Goal: Find contact information: Find contact information

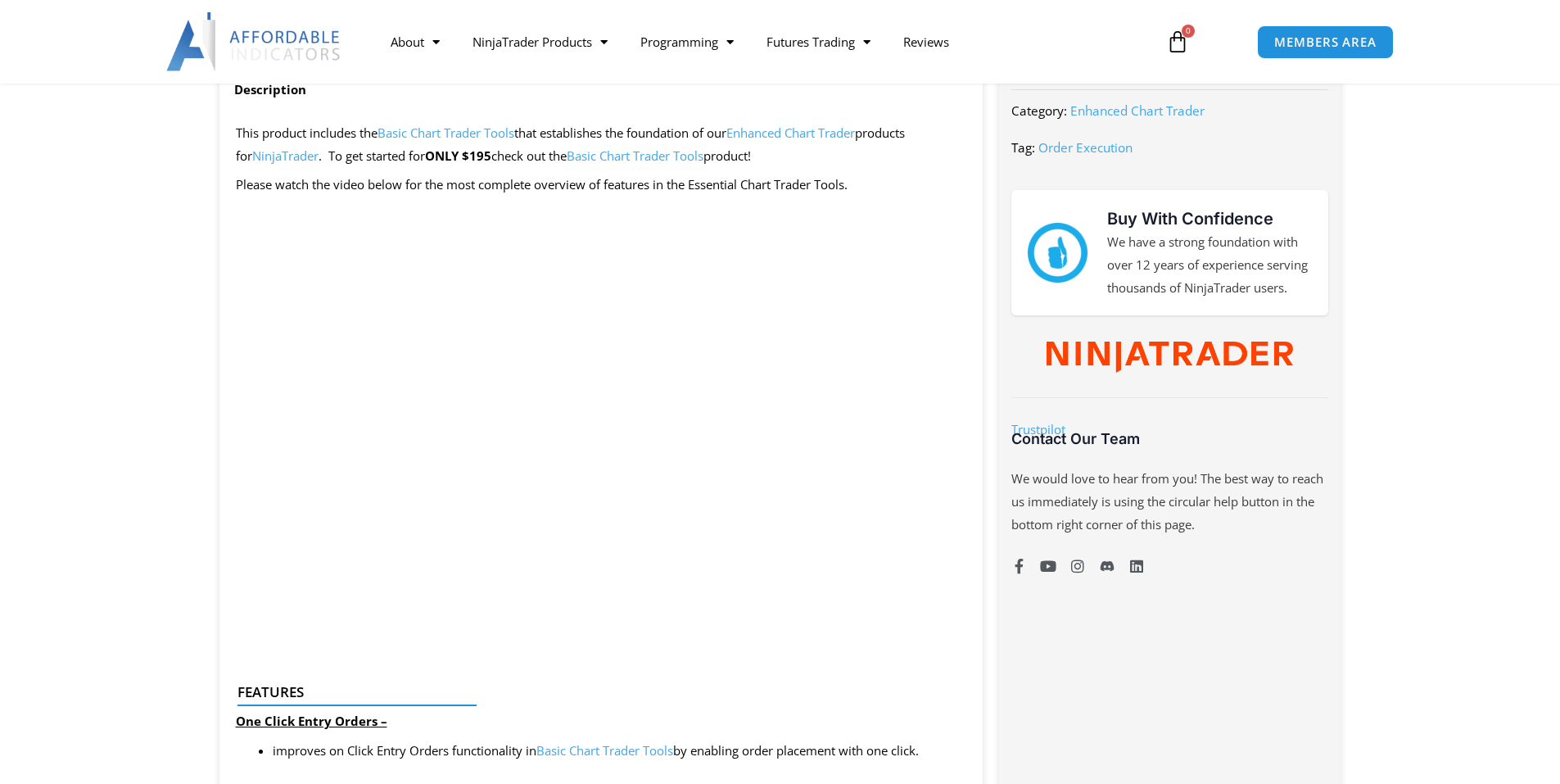
scroll to position [655, 0]
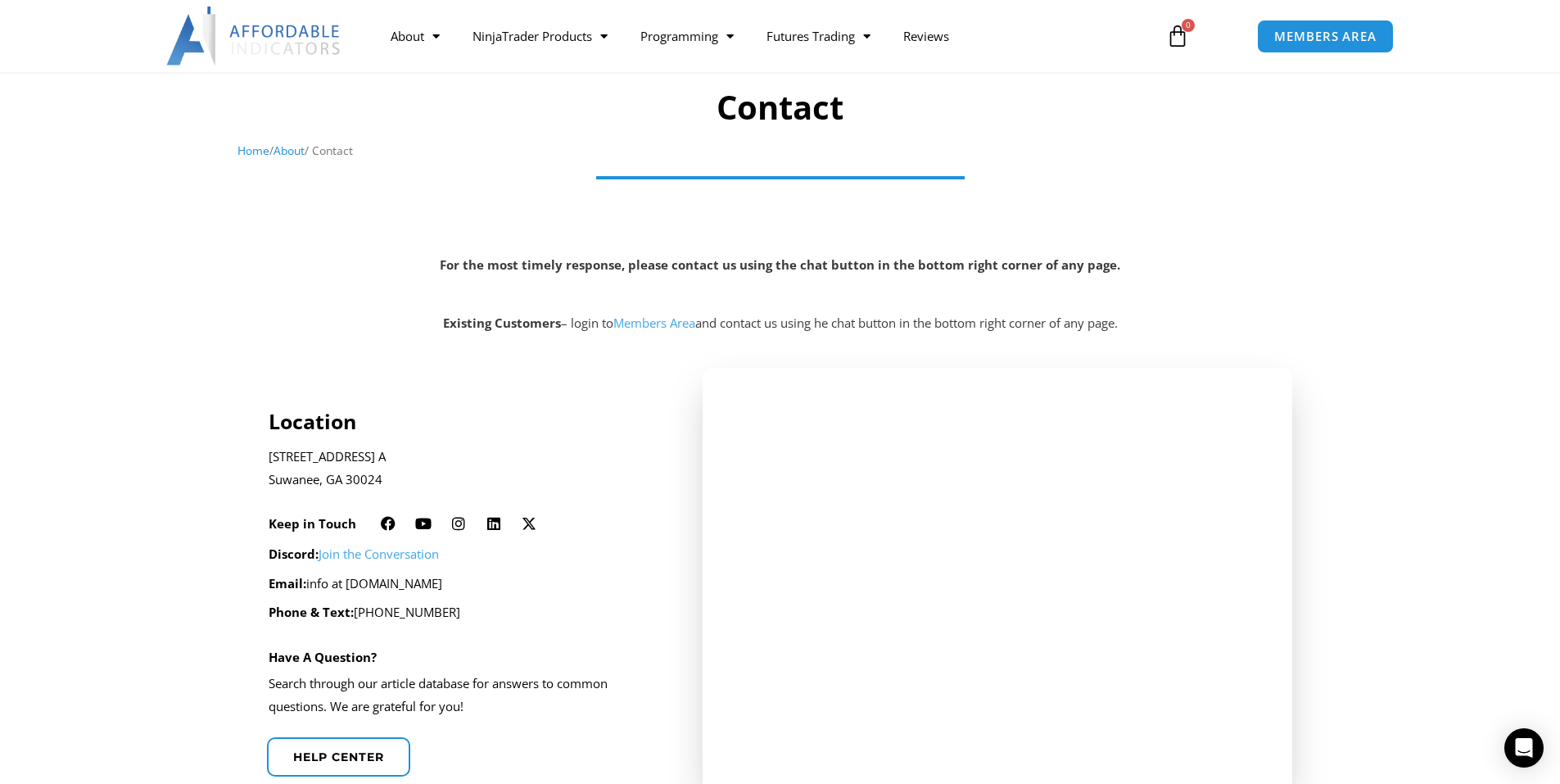
scroll to position [245, 0]
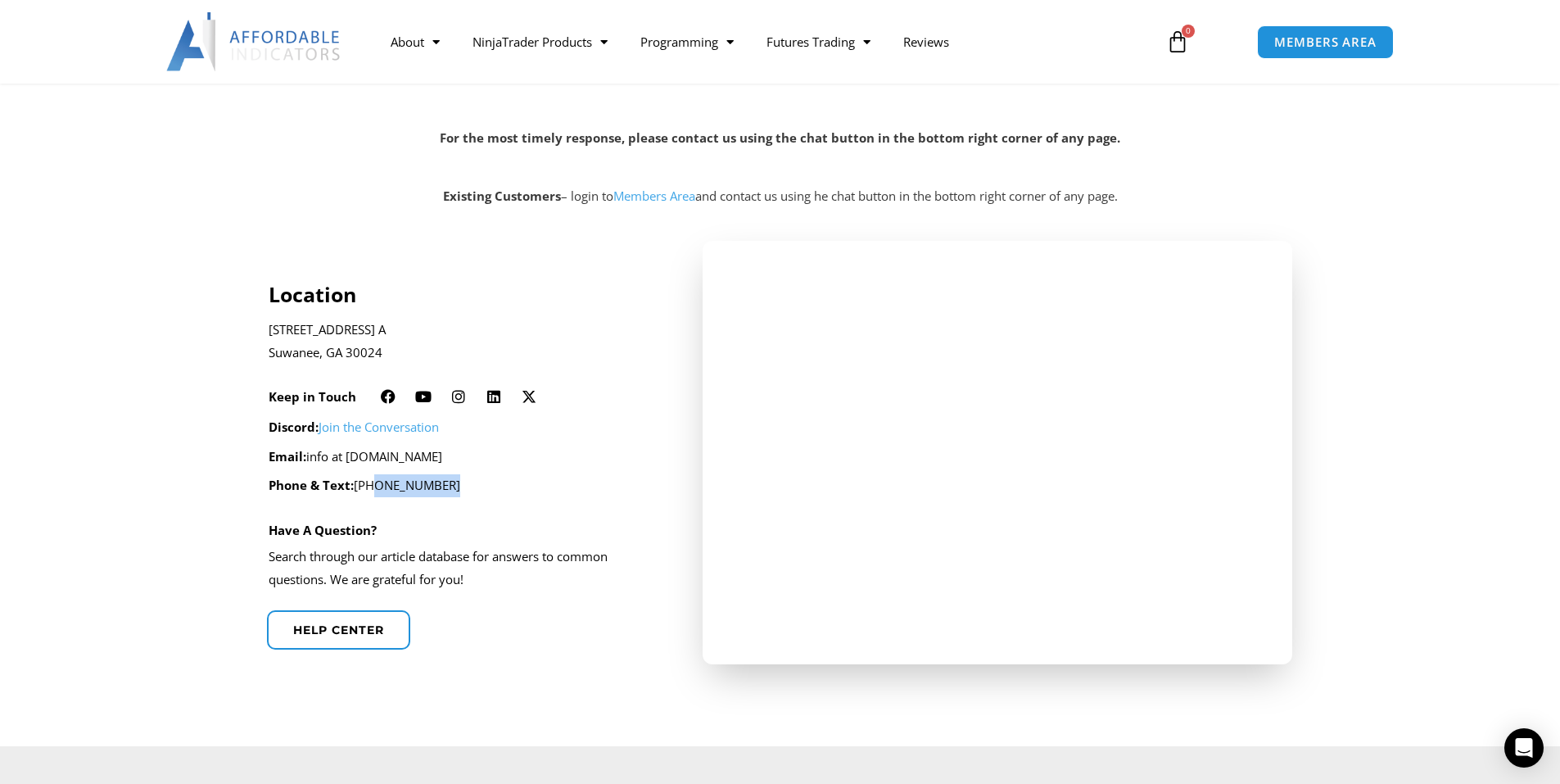
drag, startPoint x: 443, startPoint y: 487, endPoint x: 363, endPoint y: 489, distance: 80.0
click at [363, 489] on p "Phone & Text: [PHONE_NUMBER]" at bounding box center [464, 485] width 390 height 23
